Goal: Book appointment/travel/reservation

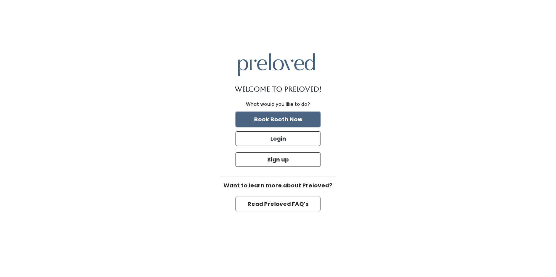
click at [292, 118] on button "Book Booth Now" at bounding box center [278, 119] width 85 height 15
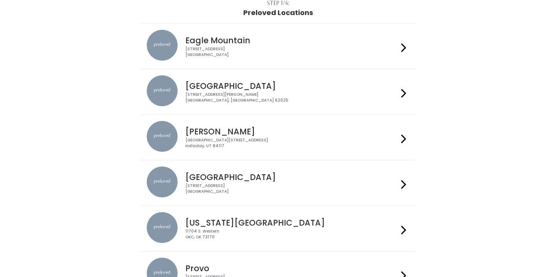
scroll to position [50, 0]
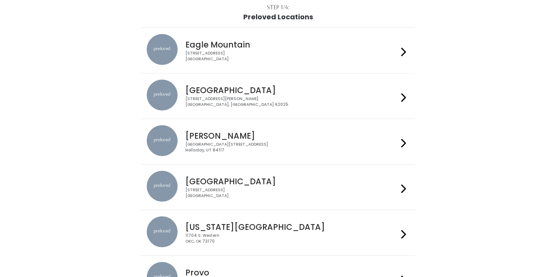
click at [401, 141] on icon at bounding box center [403, 143] width 5 height 11
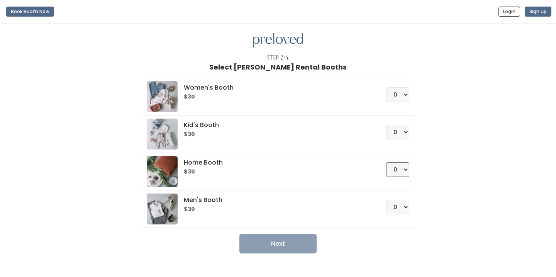
click at [405, 168] on select "0 1 2 3 4" at bounding box center [397, 169] width 23 height 15
select select "1"
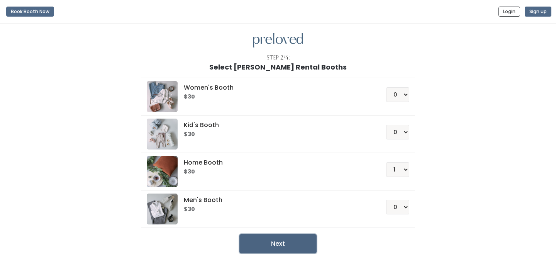
click at [284, 246] on button "Next" at bounding box center [278, 243] width 77 height 19
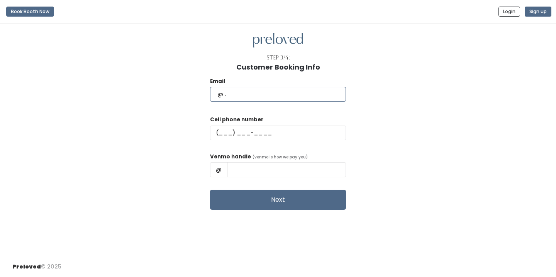
click at [271, 97] on input "text" at bounding box center [278, 94] width 136 height 15
type input "amytgriffiths@yahoo.com"
click at [264, 133] on input "text" at bounding box center [278, 133] width 136 height 15
type input "(801) 712-6679"
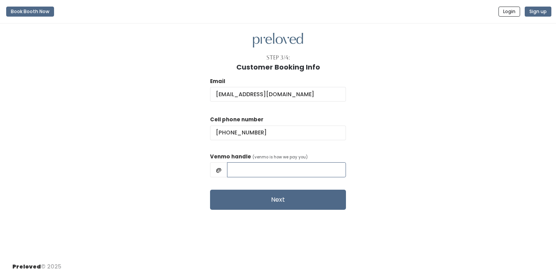
click at [272, 172] on input "text" at bounding box center [286, 169] width 119 height 15
type input "Amy-Griffiths-9"
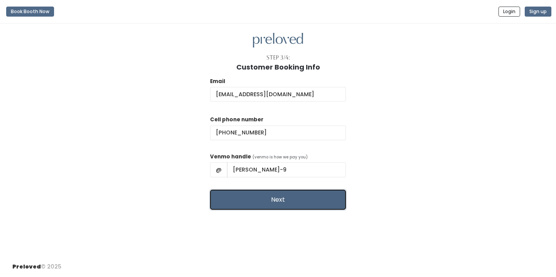
click at [284, 202] on button "Next" at bounding box center [278, 200] width 136 height 20
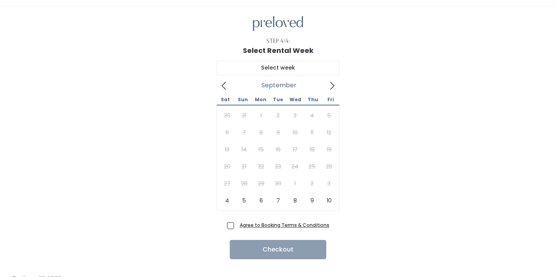
scroll to position [20, 0]
